Goal: Transaction & Acquisition: Purchase product/service

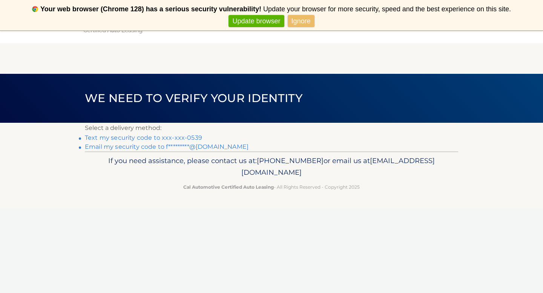
click at [188, 137] on link "Text my security code to xxx-xxx-0539" at bounding box center [143, 137] width 117 height 7
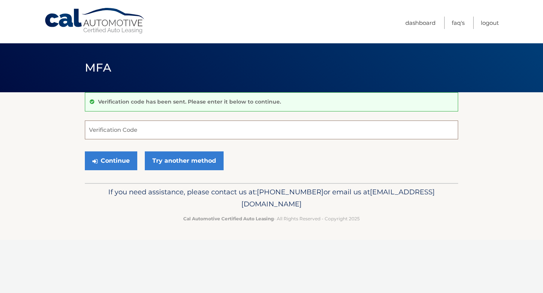
click at [187, 134] on input "Verification Code" at bounding box center [271, 130] width 373 height 19
type input "981432"
click at [85, 152] on button "Continue" at bounding box center [111, 161] width 52 height 19
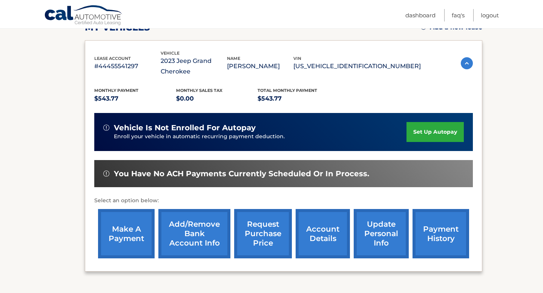
scroll to position [118, 0]
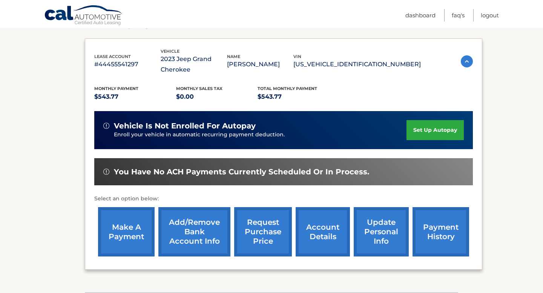
click at [121, 233] on link "make a payment" at bounding box center [126, 231] width 57 height 49
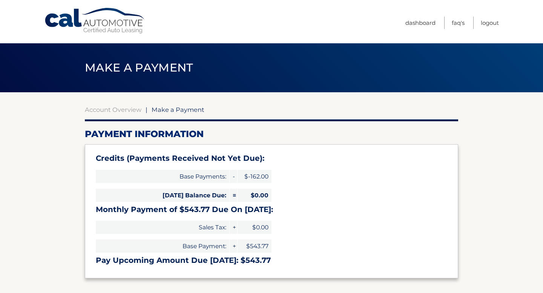
select select "M2Y2ZDBiNjEtMTU1Yi00YmY1LWJiZDgtYmE2NWY3MTFiNTQ1"
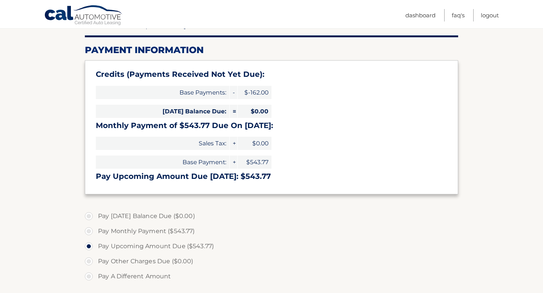
scroll to position [85, 0]
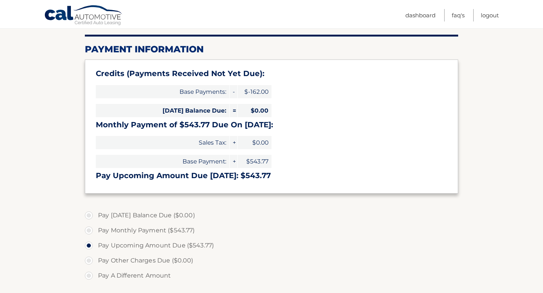
click at [92, 231] on label "Pay Monthly Payment ($543.77)" at bounding box center [271, 230] width 373 height 15
click at [92, 231] on input "Pay Monthly Payment ($543.77)" at bounding box center [92, 229] width 8 height 12
radio input "true"
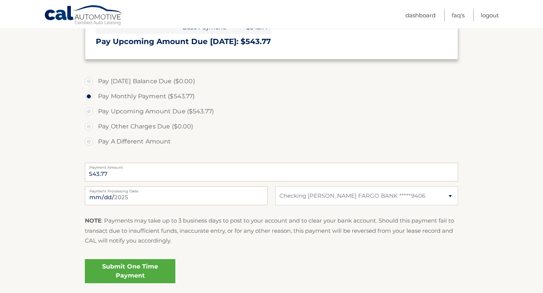
scroll to position [221, 0]
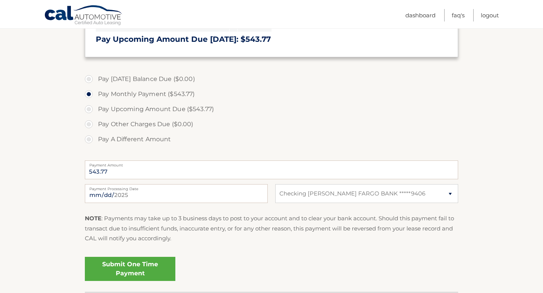
click at [136, 277] on link "Submit One Time Payment" at bounding box center [130, 269] width 90 height 24
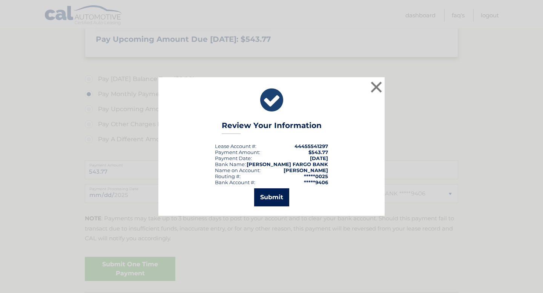
click at [267, 199] on button "Submit" at bounding box center [271, 198] width 35 height 18
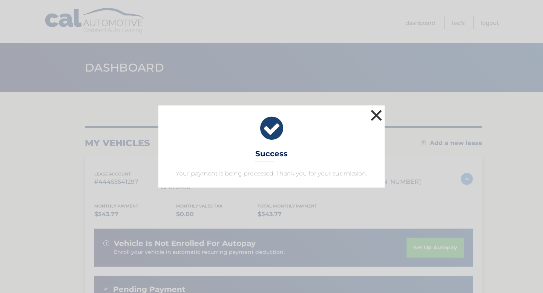
click at [374, 113] on button "×" at bounding box center [376, 115] width 15 height 15
